Goal: Information Seeking & Learning: Learn about a topic

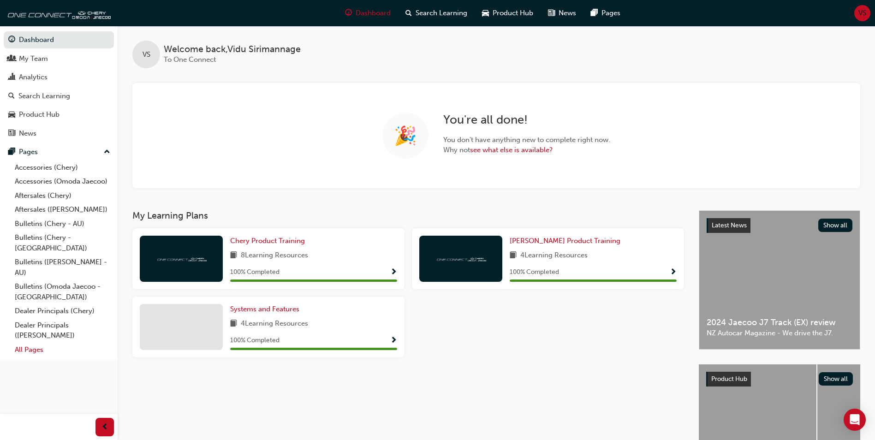
click at [31, 343] on link "All Pages" at bounding box center [62, 350] width 103 height 14
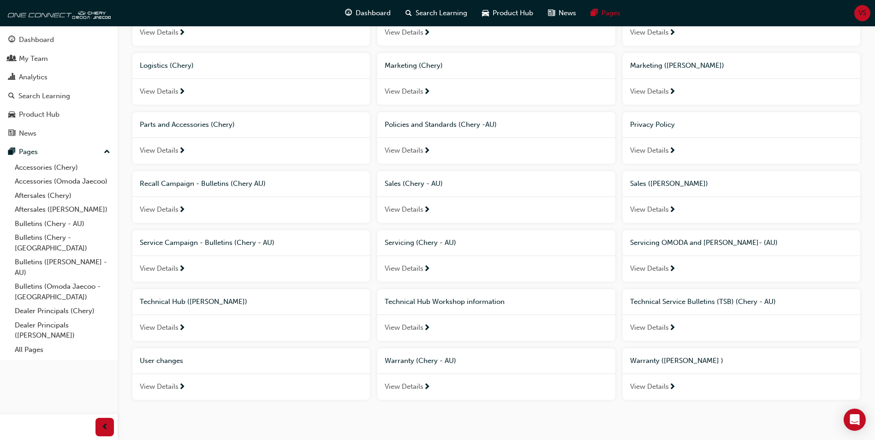
scroll to position [471, 0]
click at [477, 299] on span "Technical Hub Workshop information" at bounding box center [445, 301] width 120 height 8
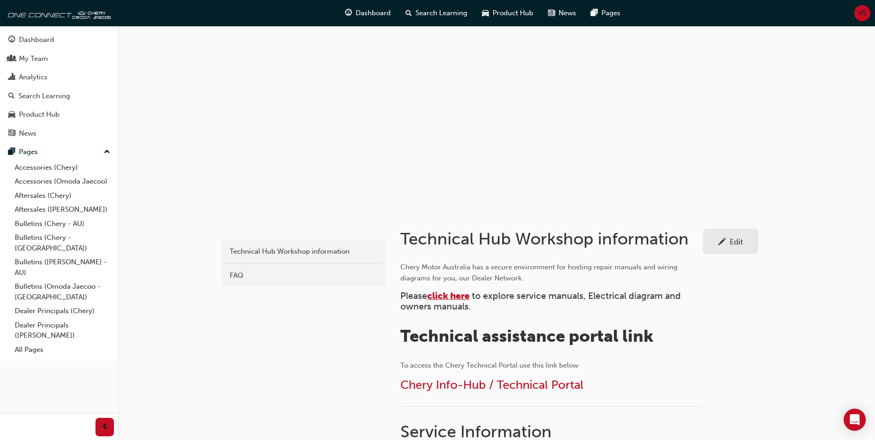
click at [457, 300] on span "click here" at bounding box center [448, 296] width 42 height 11
